Goal: Task Accomplishment & Management: Use online tool/utility

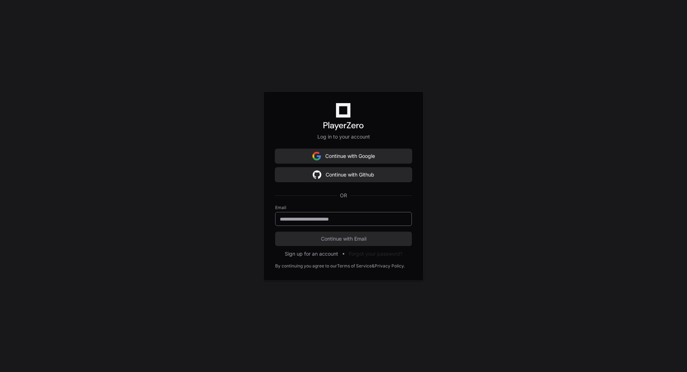
click at [335, 222] on input "email" at bounding box center [343, 219] width 127 height 7
type input "**********"
click at [361, 241] on span "Continue with Email" at bounding box center [343, 238] width 137 height 7
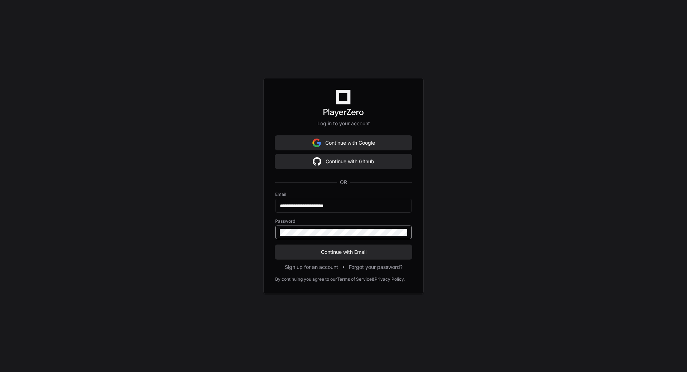
click at [275, 245] on button "Continue with Email" at bounding box center [343, 252] width 137 height 14
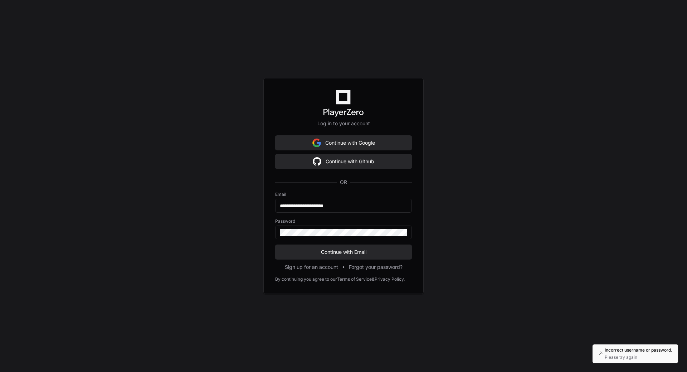
drag, startPoint x: 339, startPoint y: 238, endPoint x: 288, endPoint y: 242, distance: 51.7
click at [287, 242] on form "**********" at bounding box center [343, 226] width 137 height 68
click at [247, 233] on div "**********" at bounding box center [343, 186] width 687 height 372
click at [338, 254] on span "Continue with Email" at bounding box center [343, 251] width 137 height 7
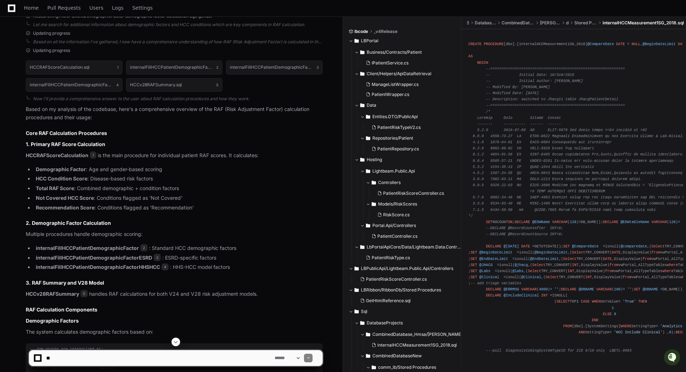
scroll to position [286, 0]
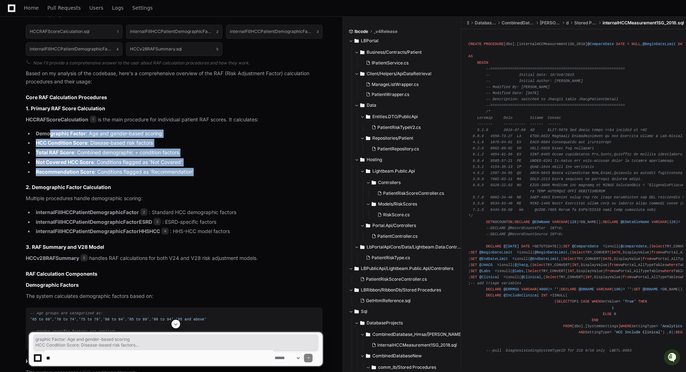
drag, startPoint x: 51, startPoint y: 135, endPoint x: 217, endPoint y: 168, distance: 169.5
click at [217, 168] on ul "Demographic Factor : Age and gender-based scoring HCC Condition Score : Disease…" at bounding box center [174, 153] width 297 height 47
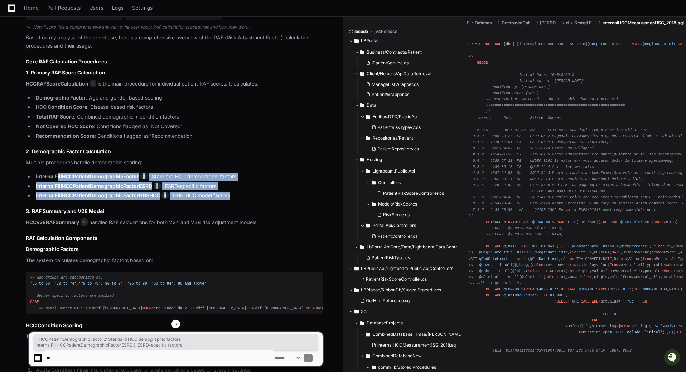
drag, startPoint x: 57, startPoint y: 177, endPoint x: 245, endPoint y: 197, distance: 189.8
click at [245, 197] on ul "internalFillHCCPatientDemographicFactor 2 : Standard HCC demographic factors in…" at bounding box center [174, 186] width 297 height 27
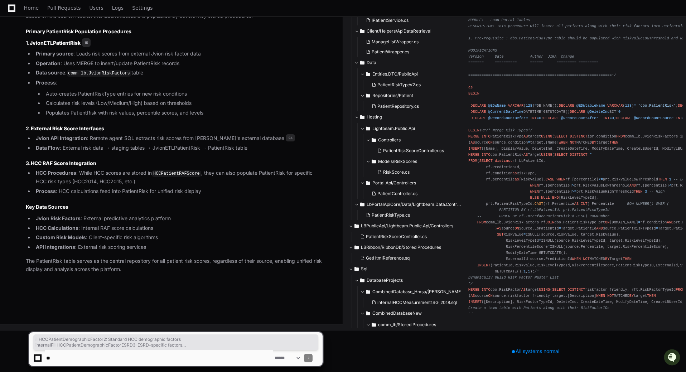
scroll to position [5392, 0]
click at [100, 359] on textarea at bounding box center [159, 358] width 228 height 16
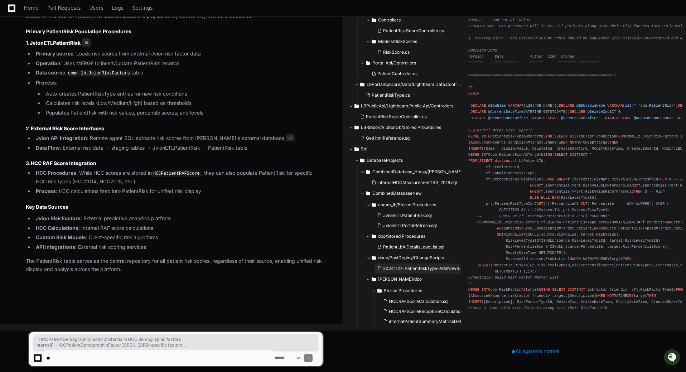
scroll to position [0, 0]
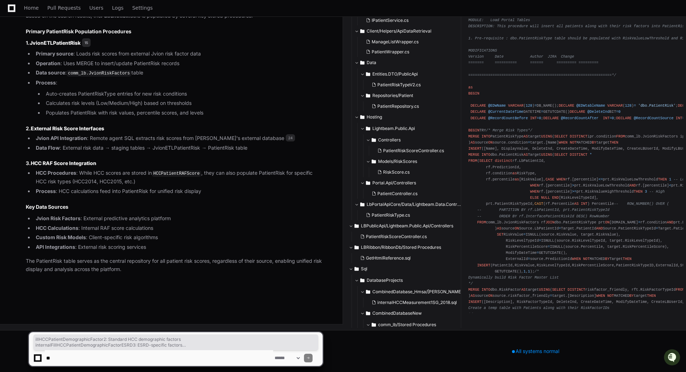
drag, startPoint x: 133, startPoint y: 360, endPoint x: 146, endPoint y: 359, distance: 12.6
click at [133, 359] on textarea at bounding box center [159, 358] width 228 height 16
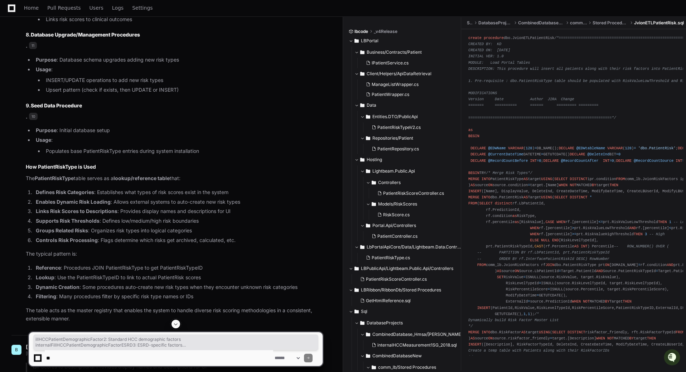
scroll to position [4354, 0]
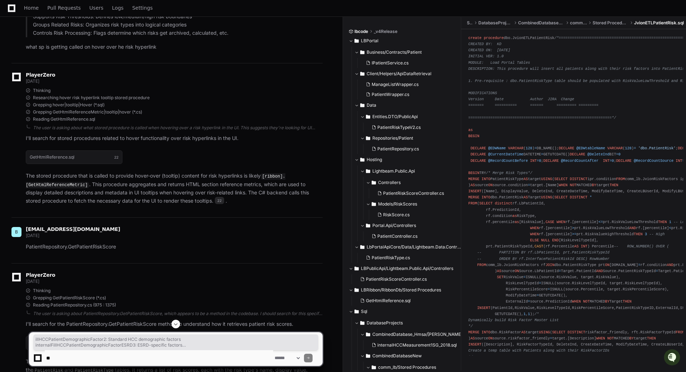
click at [131, 356] on textarea at bounding box center [159, 358] width 228 height 16
type textarea "**********"
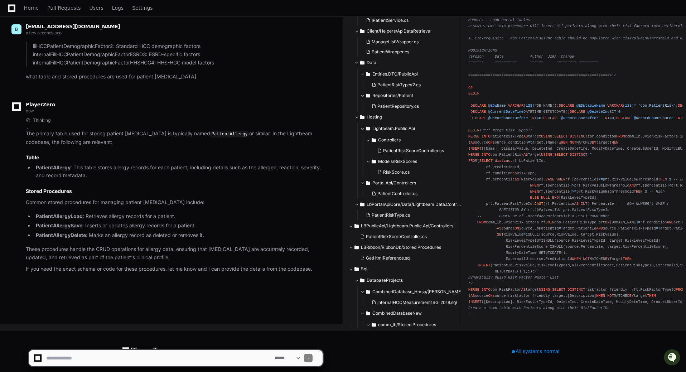
scroll to position [5662, 0]
